Goal: Task Accomplishment & Management: Manage account settings

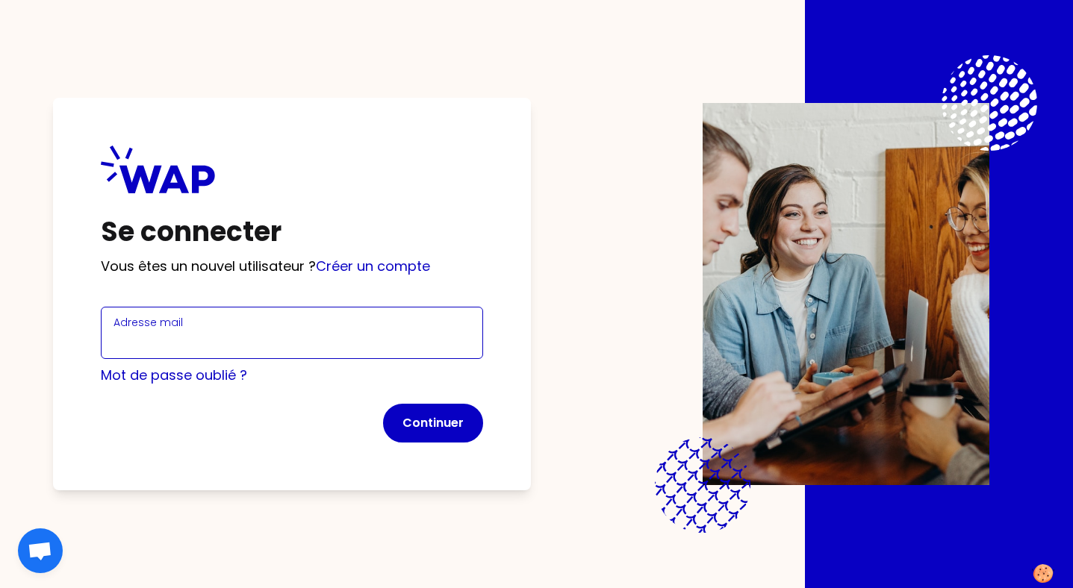
click at [325, 338] on input "Adresse mail" at bounding box center [291, 341] width 357 height 21
type input "[EMAIL_ADDRESS][DOMAIN_NAME]"
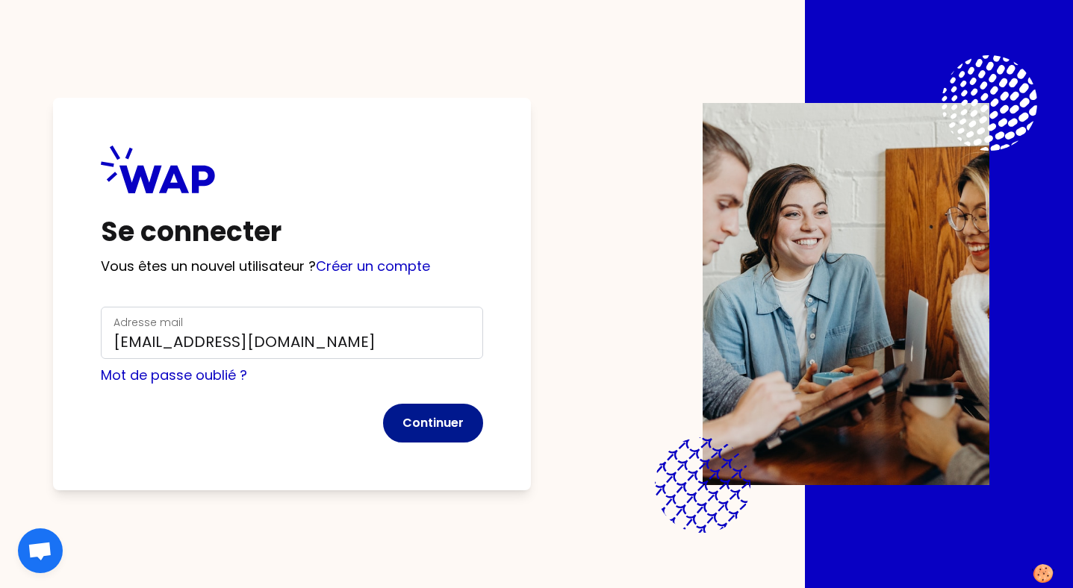
click at [424, 425] on button "Continuer" at bounding box center [433, 423] width 100 height 39
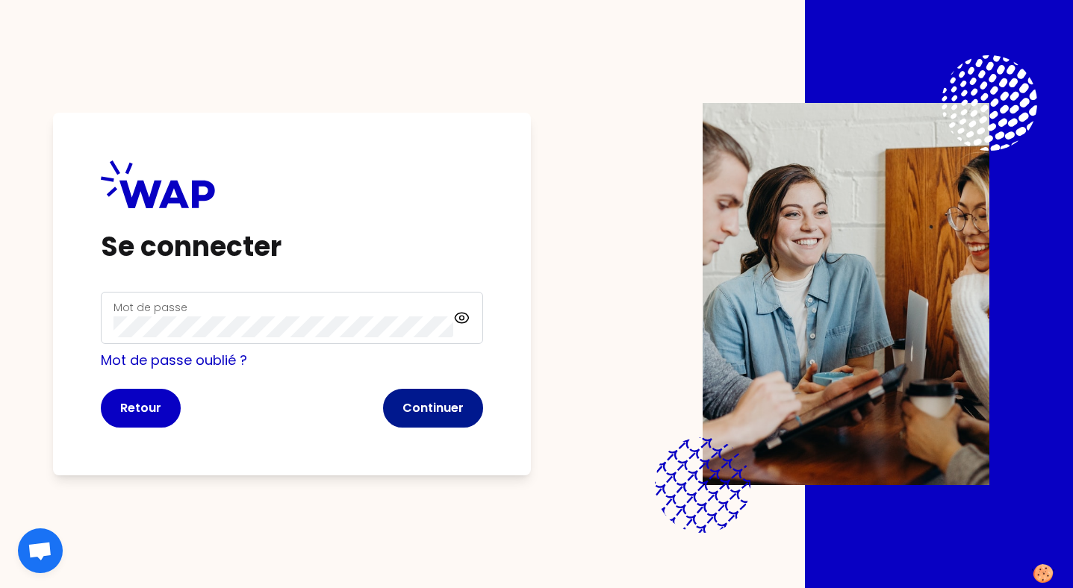
click at [444, 407] on button "Continuer" at bounding box center [433, 408] width 100 height 39
